Goal: Download file/media

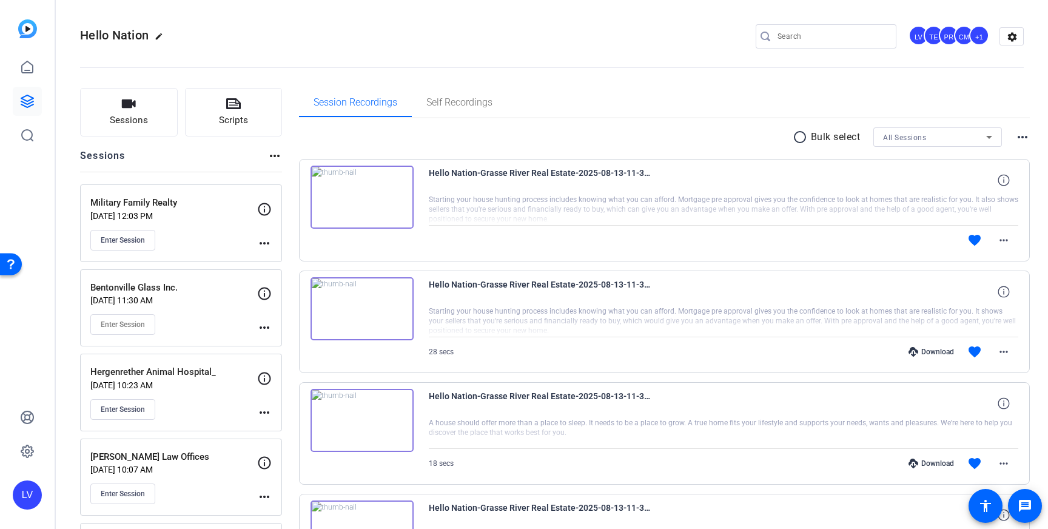
click at [201, 476] on div "[PERSON_NAME] Law Offices [DATE] 10:07 AM Enter Session" at bounding box center [173, 477] width 167 height 55
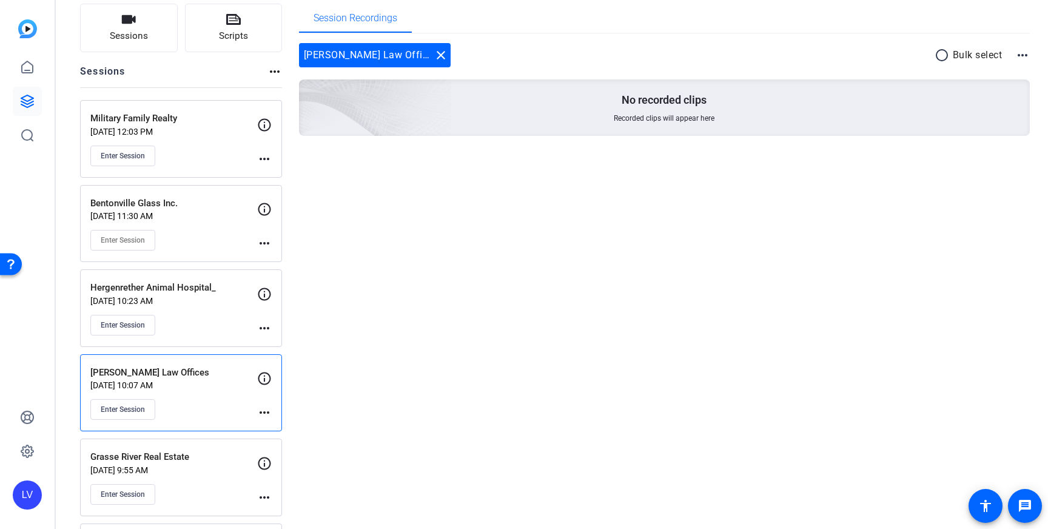
scroll to position [95, 0]
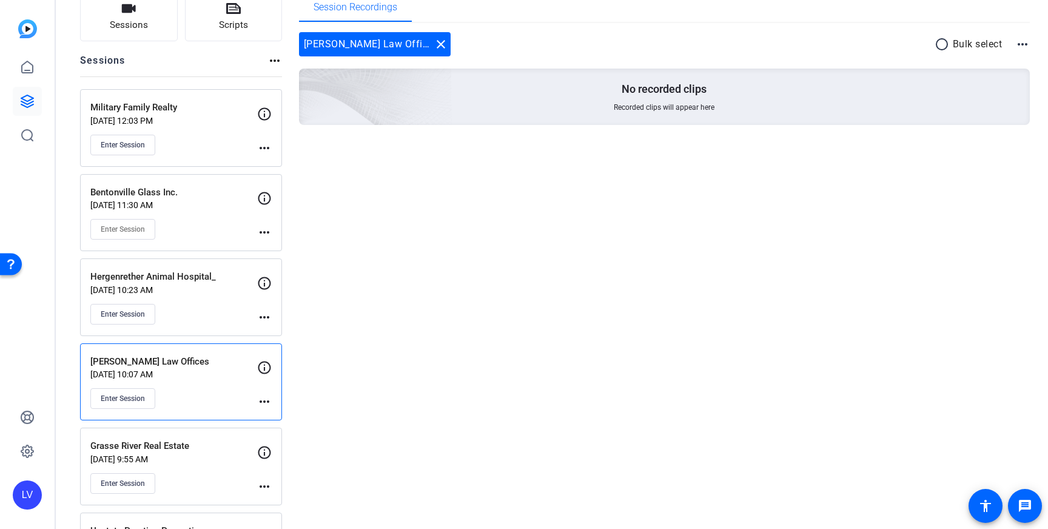
click at [190, 437] on div "Grasse River Real Estate [DATE] 9:55 AM Enter Session more_horiz" at bounding box center [181, 467] width 202 height 78
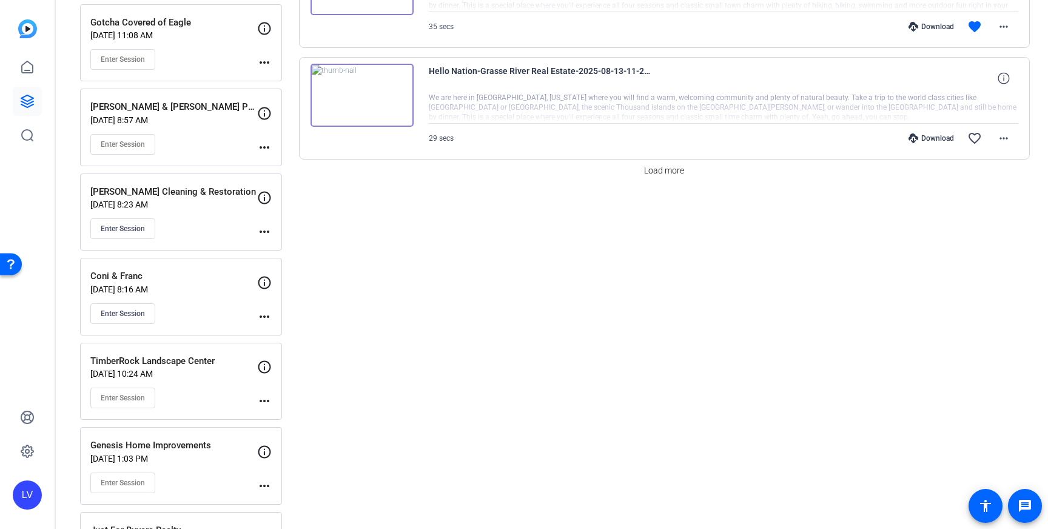
scroll to position [1183, 0]
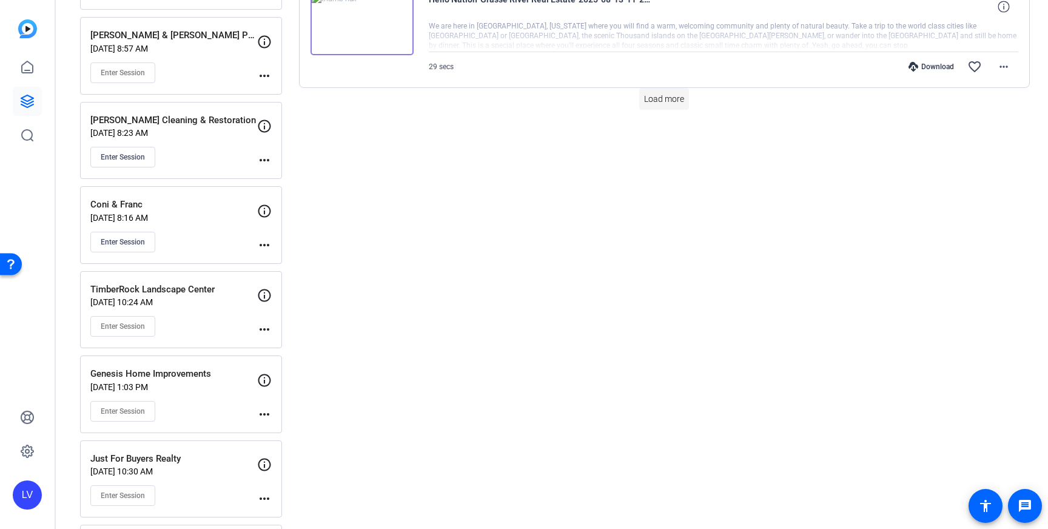
click at [662, 103] on span "Load more" at bounding box center [664, 99] width 40 height 13
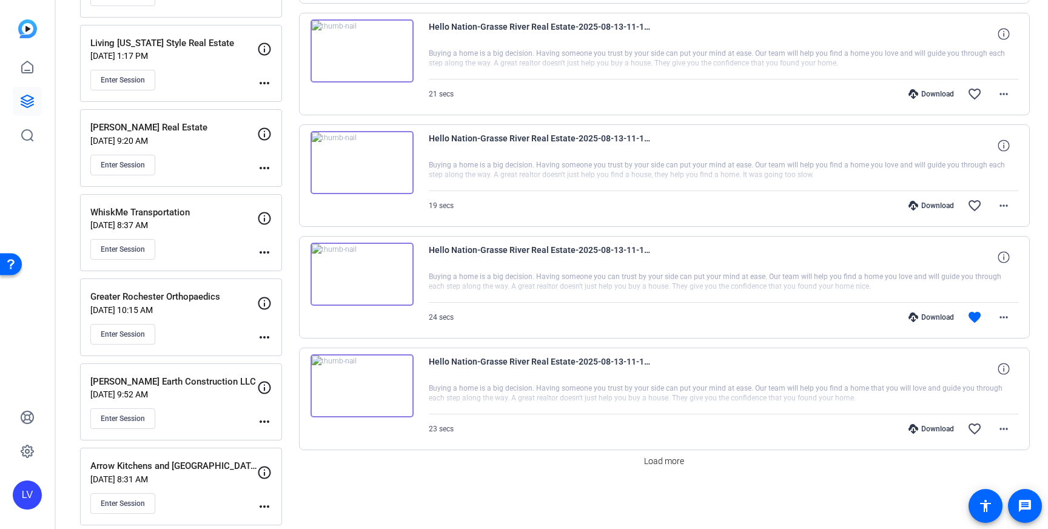
scroll to position [1952, 0]
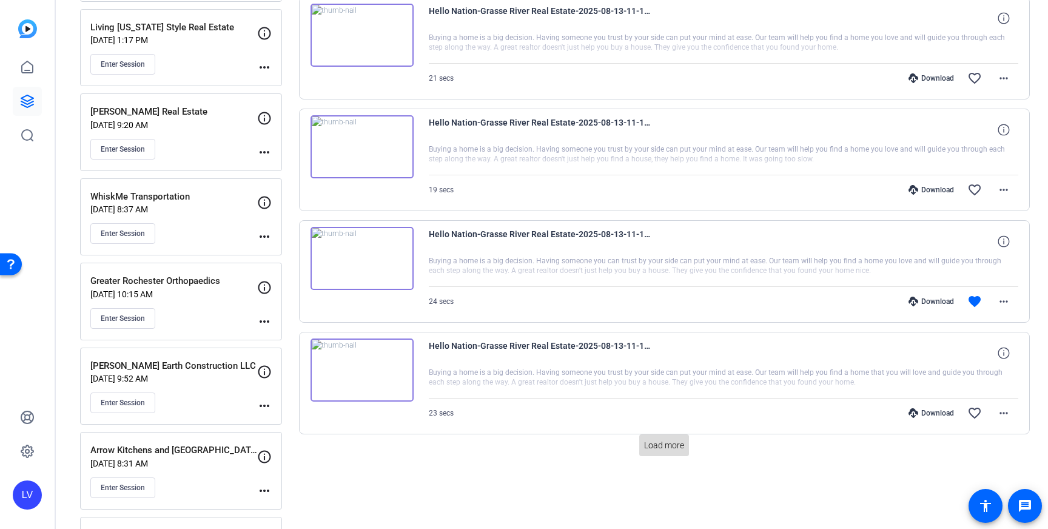
click at [667, 445] on span "Load more" at bounding box center [664, 445] width 40 height 13
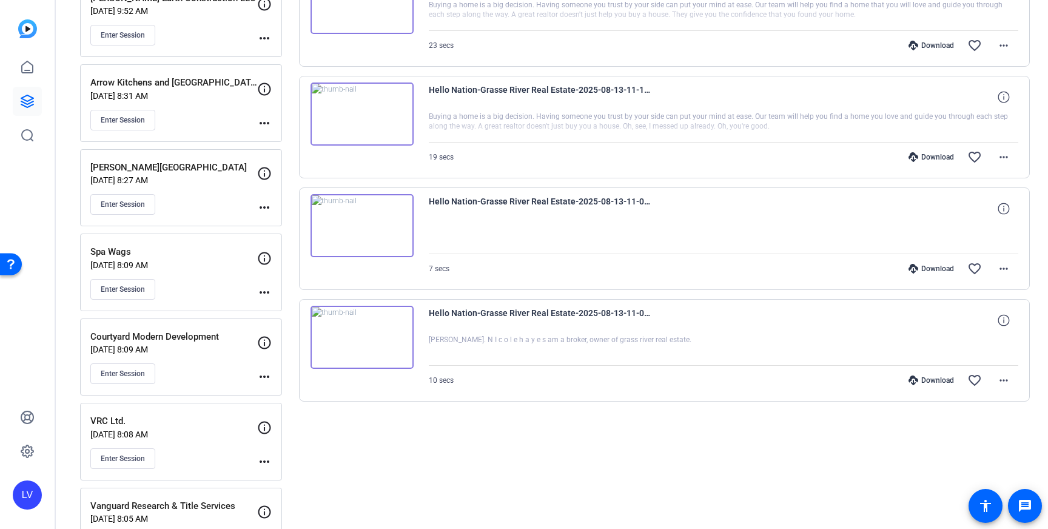
scroll to position [2327, 0]
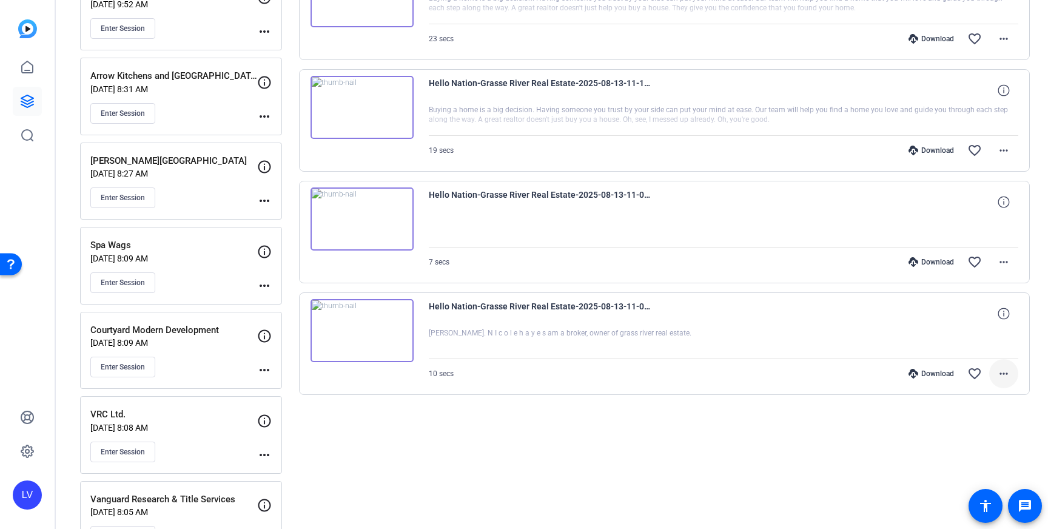
click at [1000, 373] on mat-icon "more_horiz" at bounding box center [1004, 373] width 15 height 15
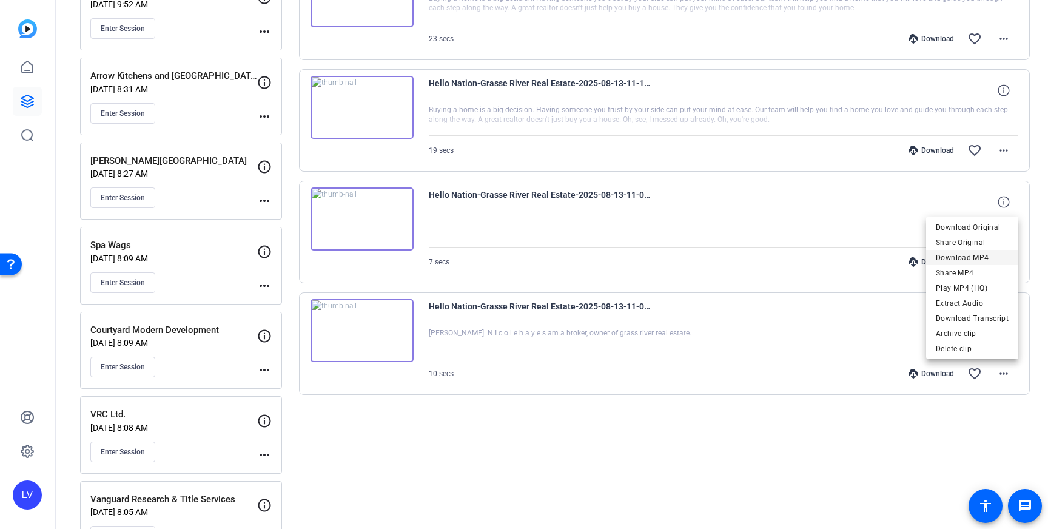
click at [977, 257] on span "Download MP4" at bounding box center [972, 258] width 73 height 15
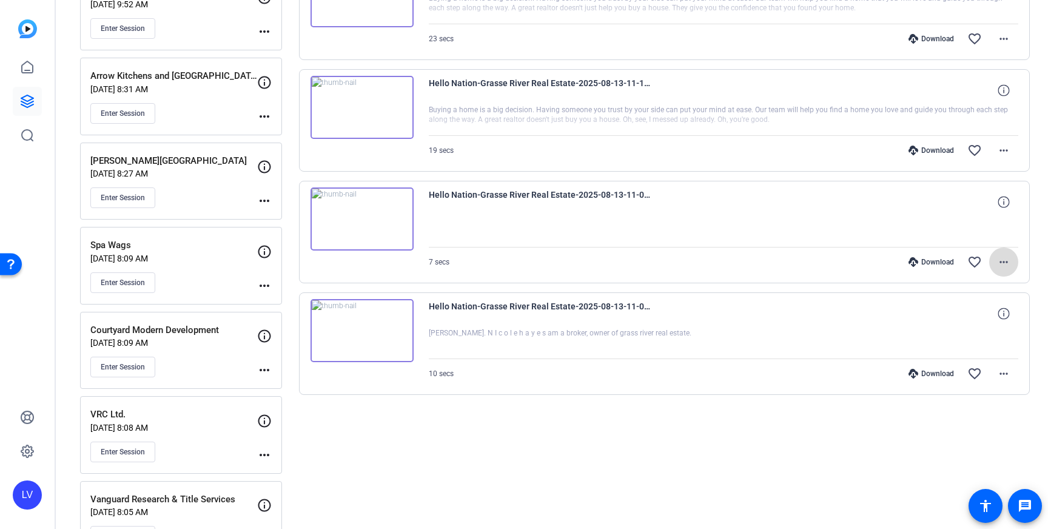
click at [1004, 260] on mat-icon "more_horiz" at bounding box center [1004, 262] width 15 height 15
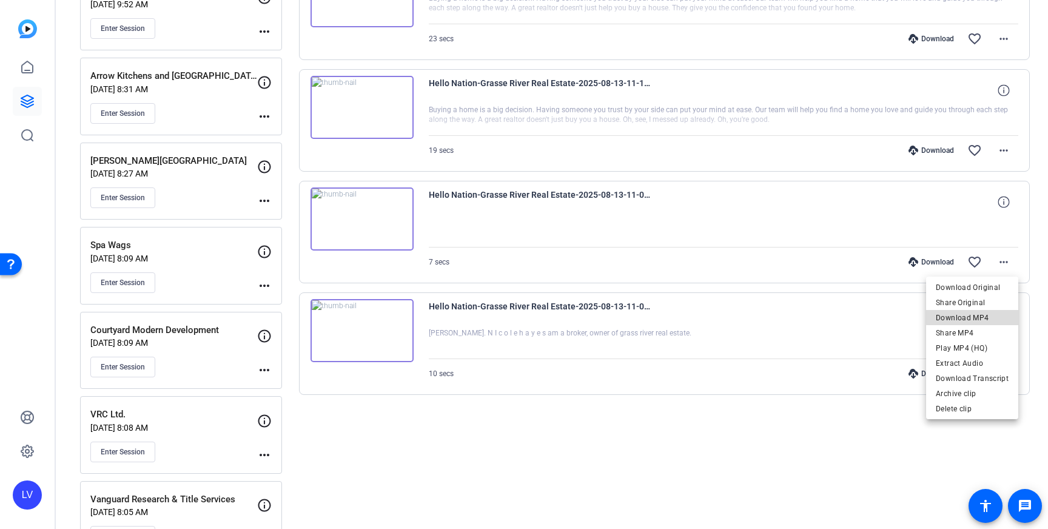
click at [982, 313] on span "Download MP4" at bounding box center [972, 318] width 73 height 15
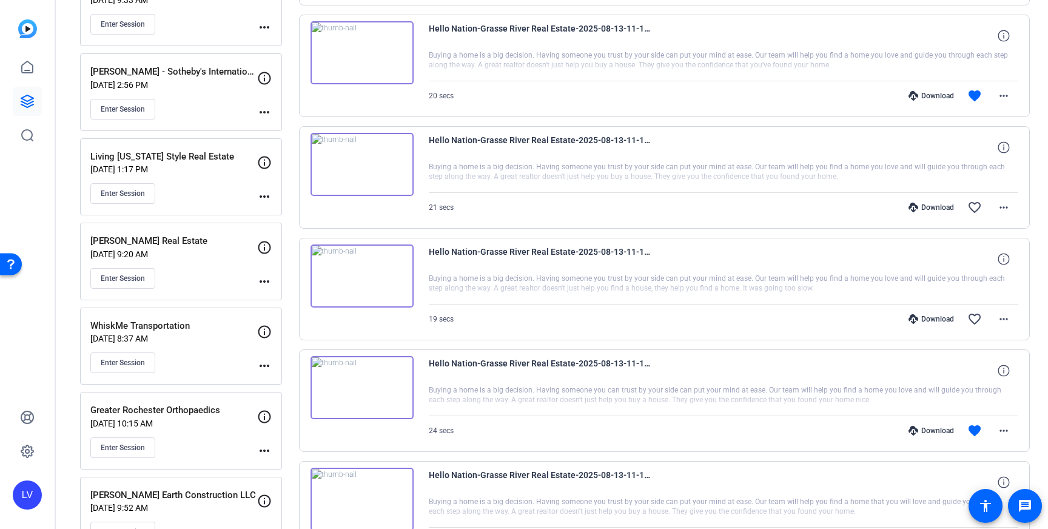
scroll to position [1827, 0]
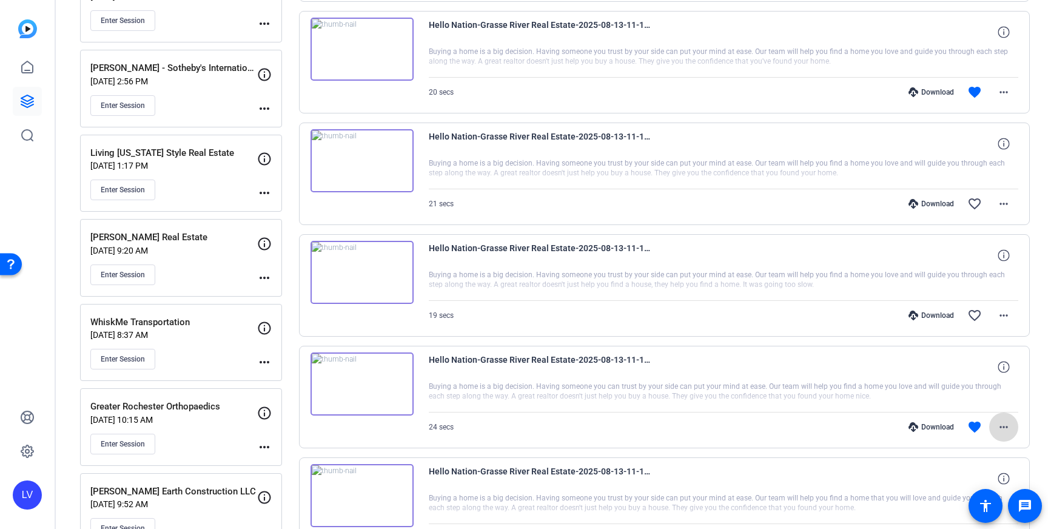
click at [1010, 428] on mat-icon "more_horiz" at bounding box center [1004, 427] width 15 height 15
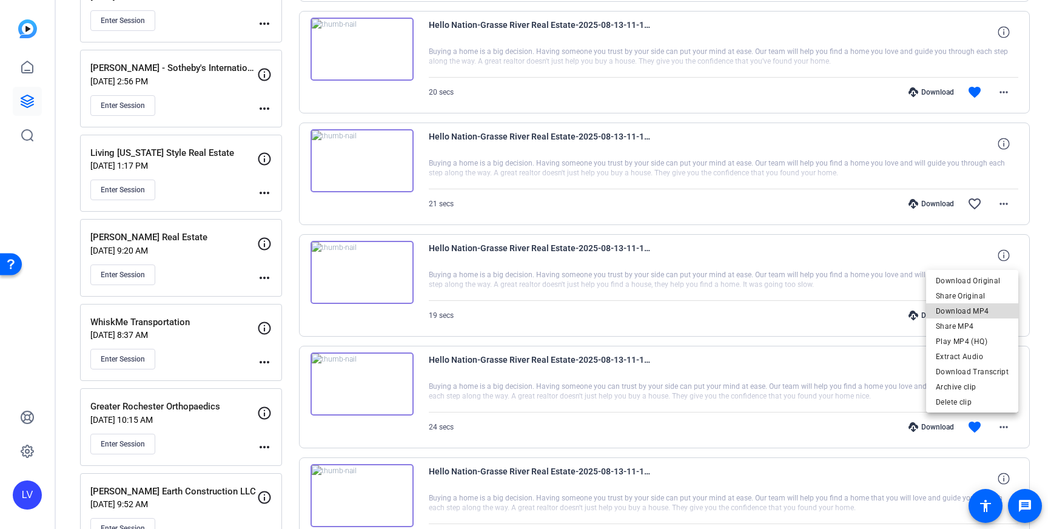
click at [986, 314] on span "Download MP4" at bounding box center [972, 311] width 73 height 15
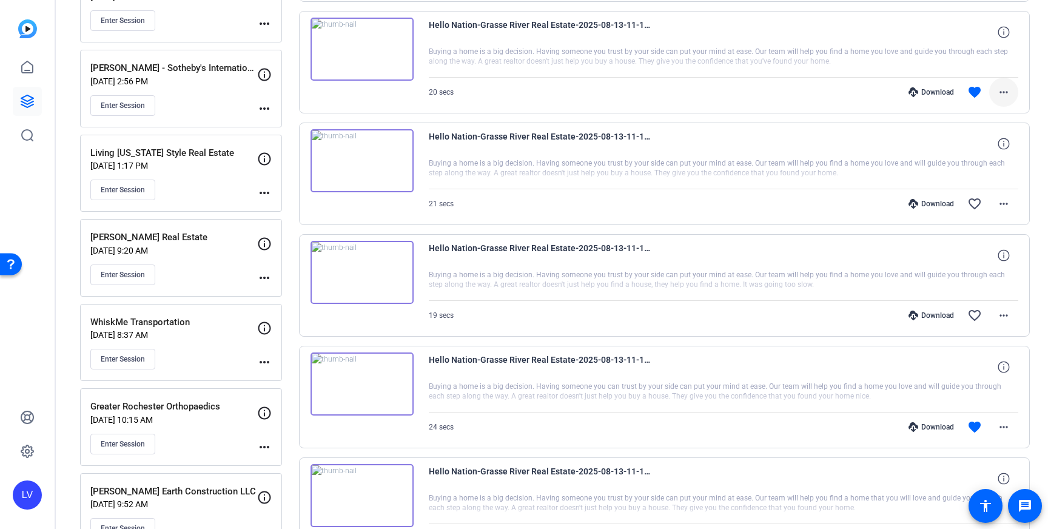
click at [1006, 93] on mat-icon "more_horiz" at bounding box center [1004, 92] width 15 height 15
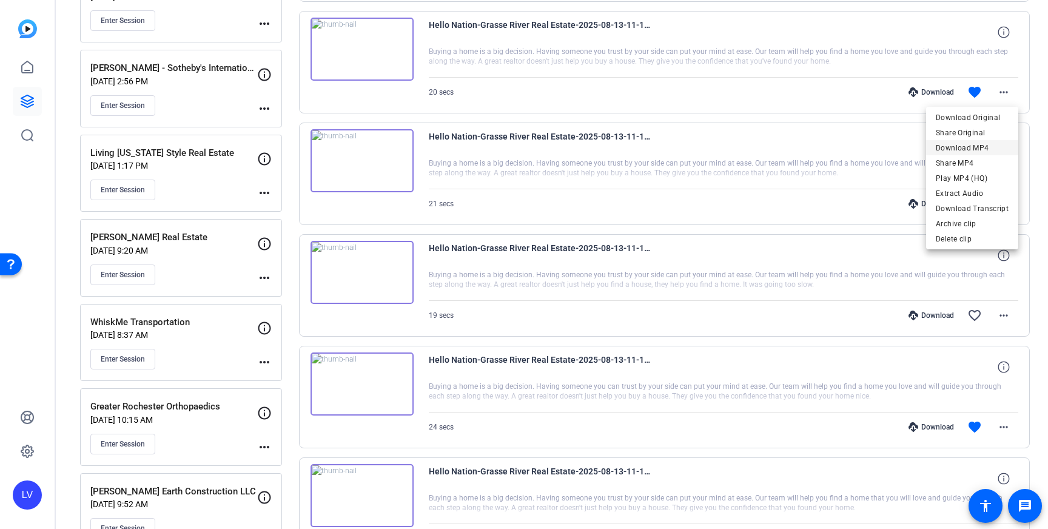
click at [983, 146] on span "Download MP4" at bounding box center [972, 148] width 73 height 15
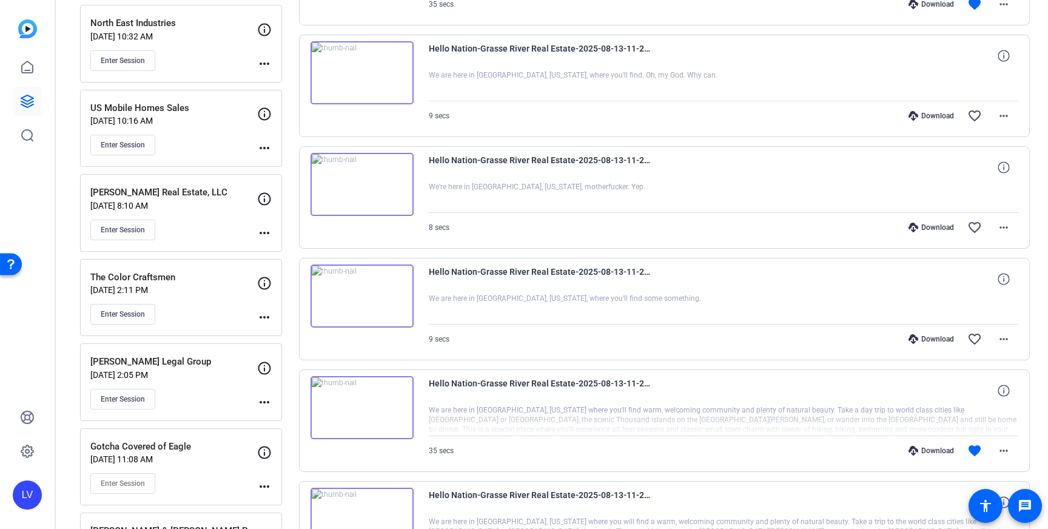
scroll to position [693, 0]
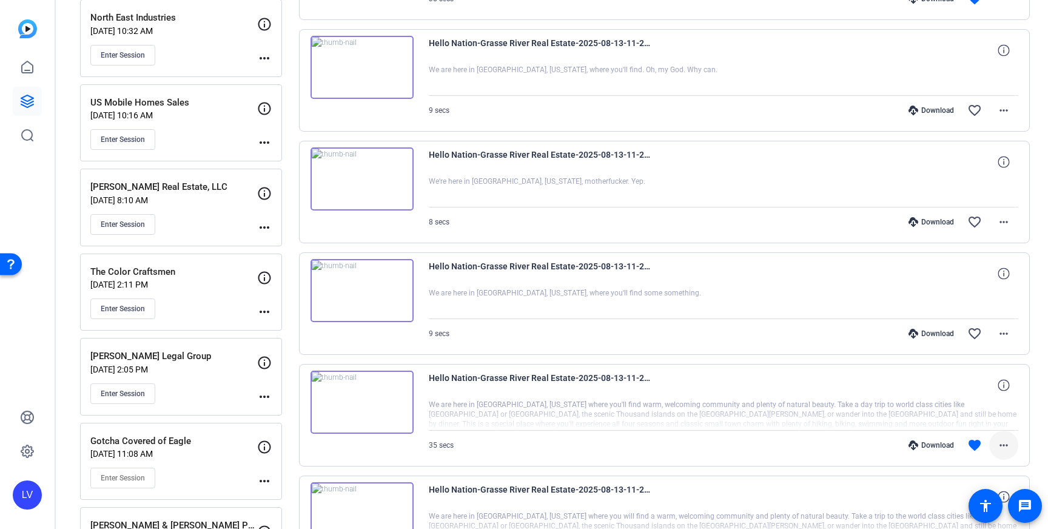
click at [999, 444] on mat-icon "more_horiz" at bounding box center [1004, 445] width 15 height 15
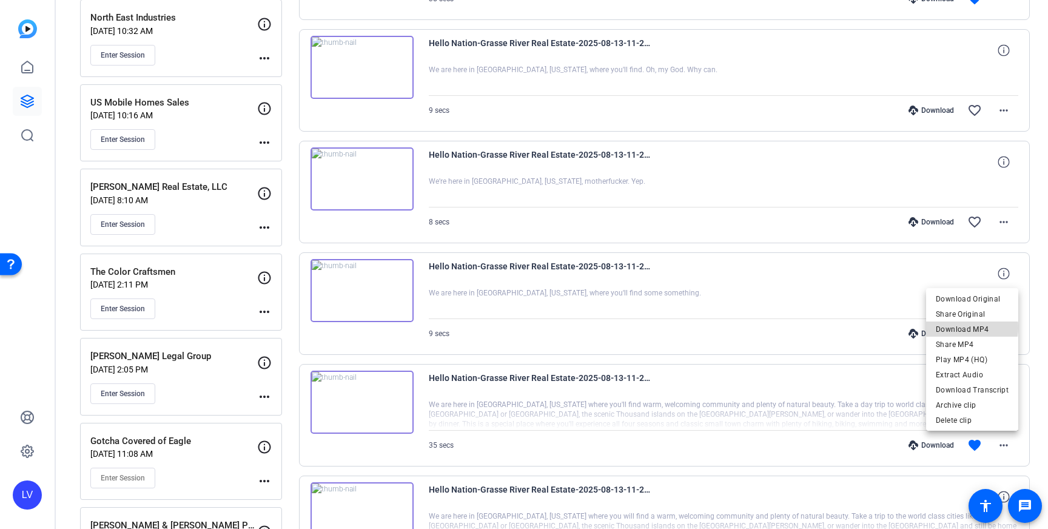
click at [974, 328] on span "Download MP4" at bounding box center [972, 329] width 73 height 15
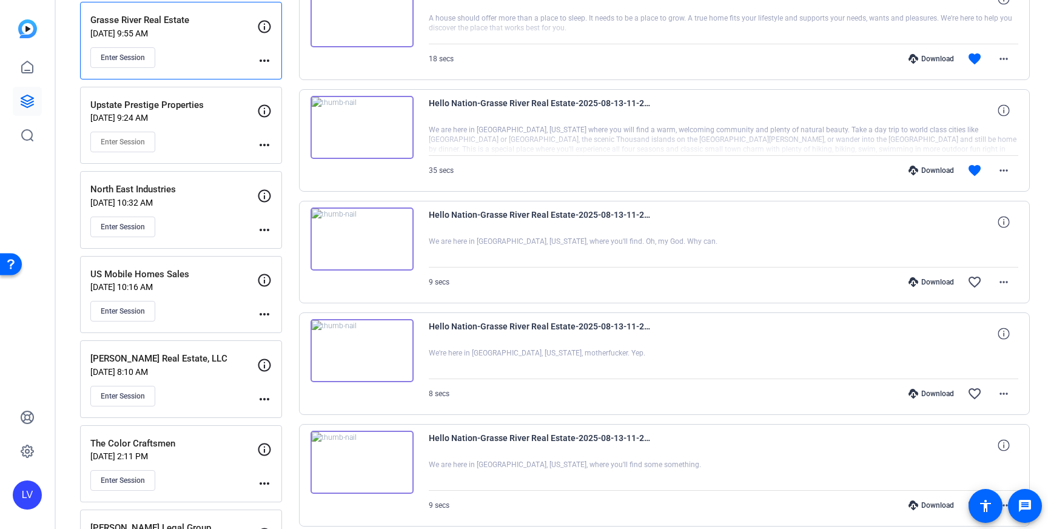
scroll to position [523, 0]
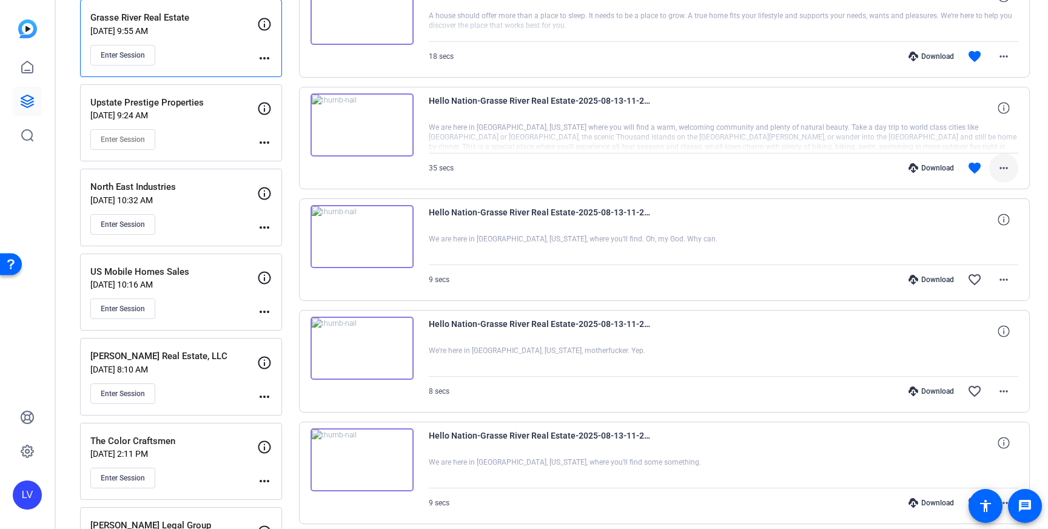
click at [1004, 167] on mat-icon "more_horiz" at bounding box center [1004, 168] width 15 height 15
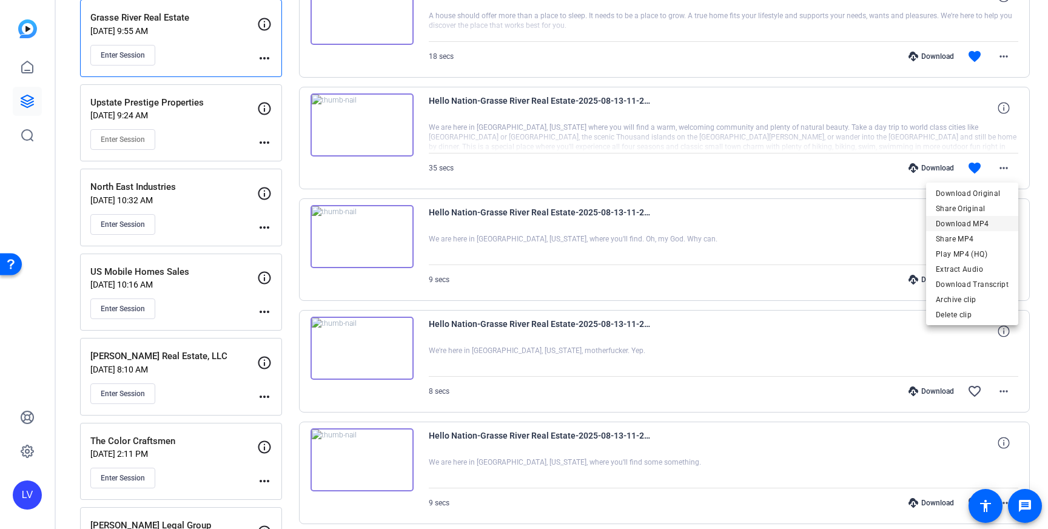
click at [984, 217] on span "Download MP4" at bounding box center [972, 224] width 73 height 15
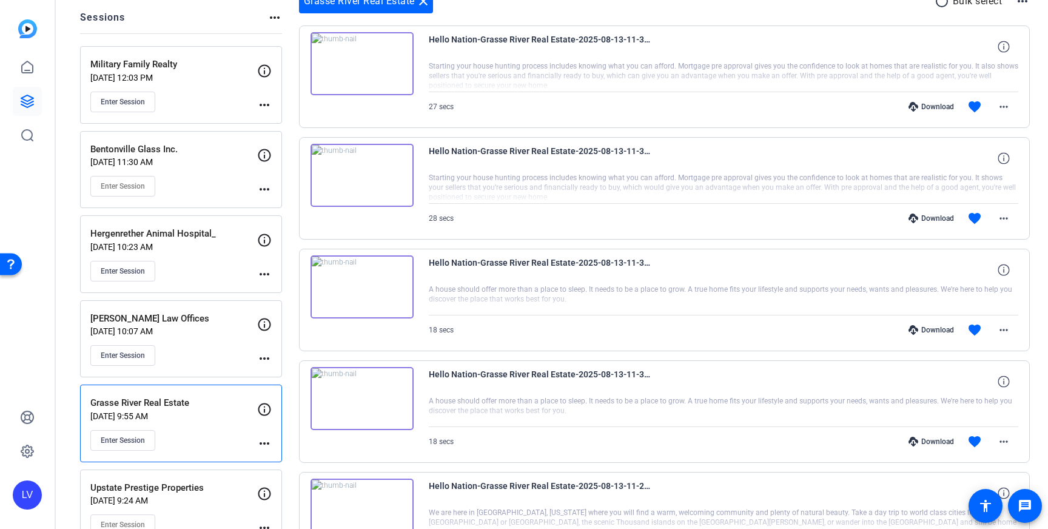
scroll to position [130, 0]
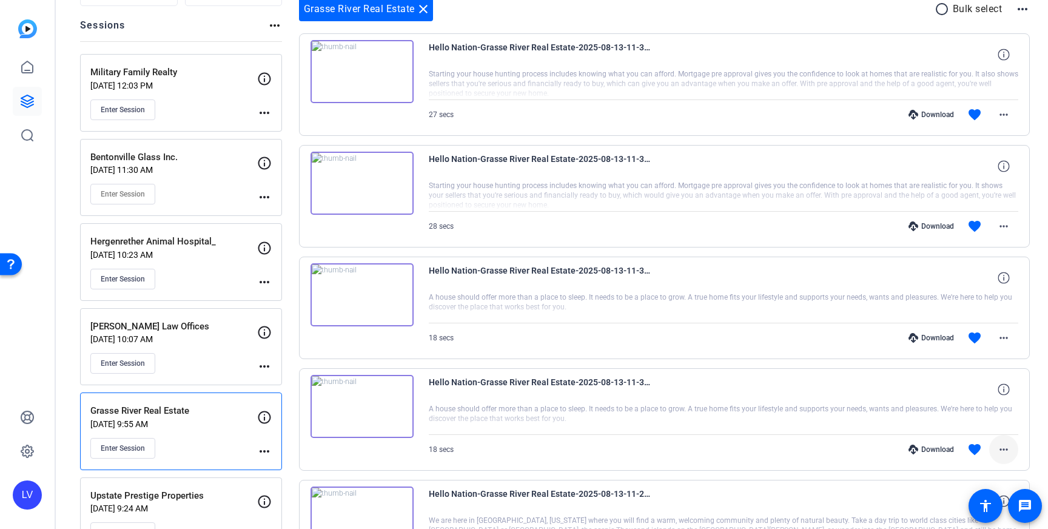
click at [1003, 454] on mat-icon "more_horiz" at bounding box center [1004, 449] width 15 height 15
click at [978, 335] on span "Download MP4" at bounding box center [972, 333] width 73 height 15
click at [1005, 336] on mat-icon "more_horiz" at bounding box center [1004, 338] width 15 height 15
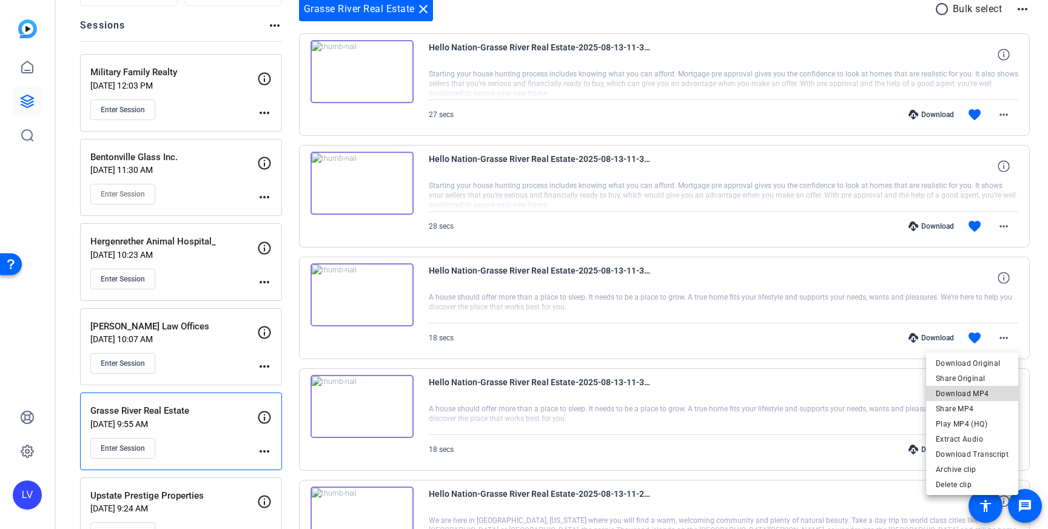
click at [977, 395] on span "Download MP4" at bounding box center [972, 393] width 73 height 15
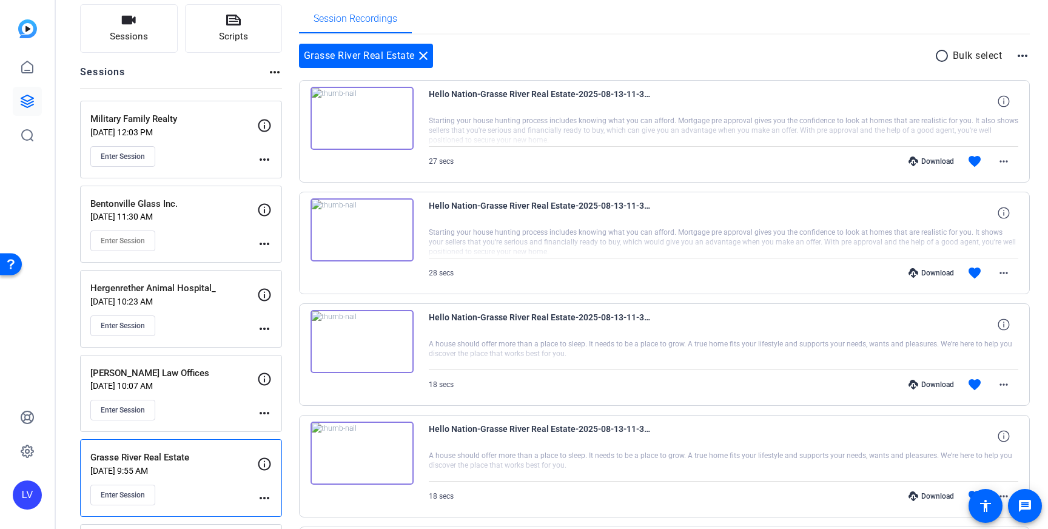
scroll to position [76, 0]
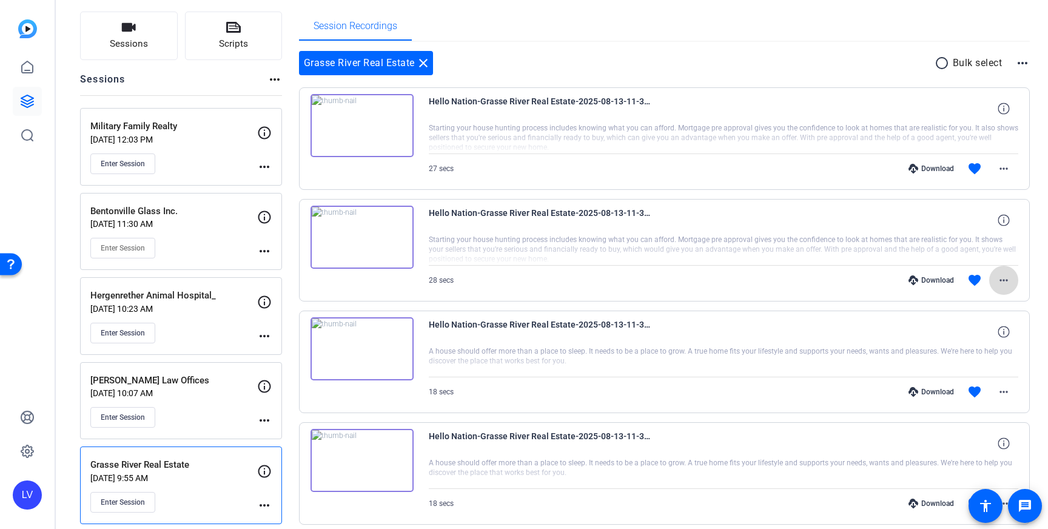
click at [1006, 274] on mat-icon "more_horiz" at bounding box center [1004, 280] width 15 height 15
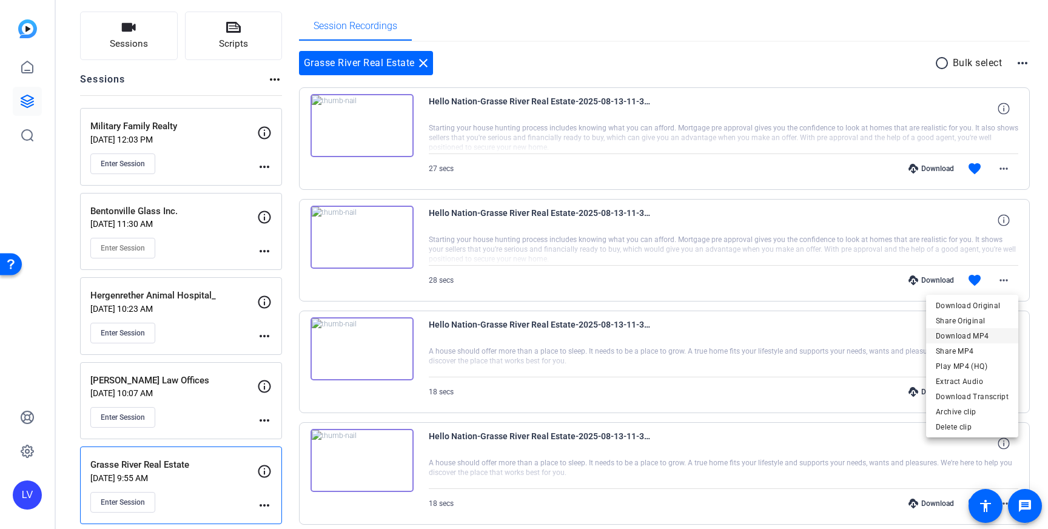
click at [985, 333] on span "Download MP4" at bounding box center [972, 336] width 73 height 15
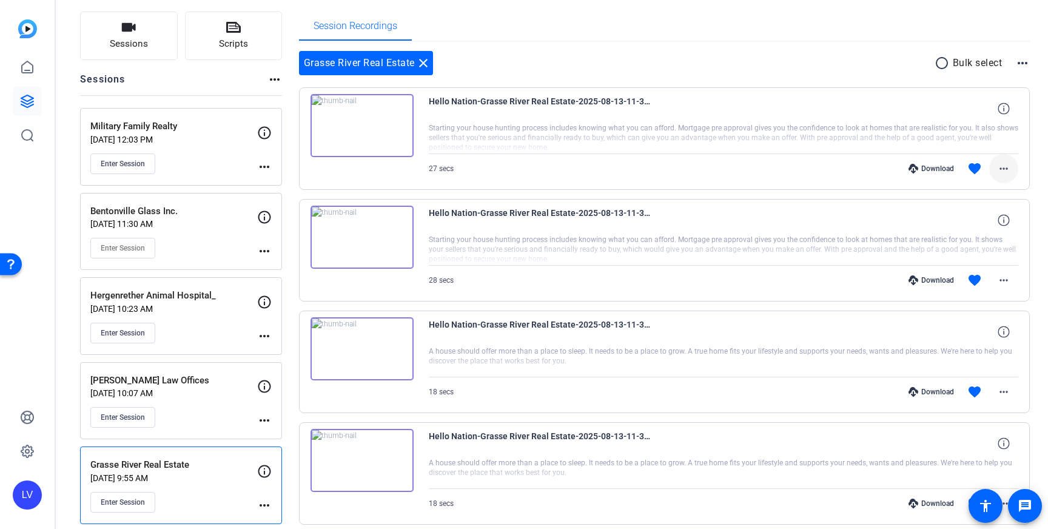
click at [1001, 167] on mat-icon "more_horiz" at bounding box center [1004, 168] width 15 height 15
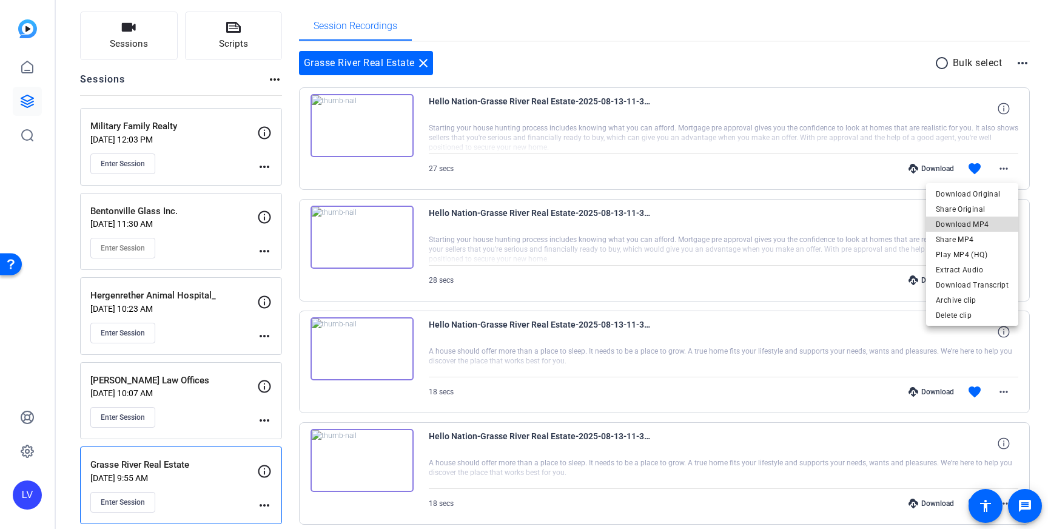
click at [975, 218] on span "Download MP4" at bounding box center [972, 224] width 73 height 15
